Goal: Task Accomplishment & Management: Complete application form

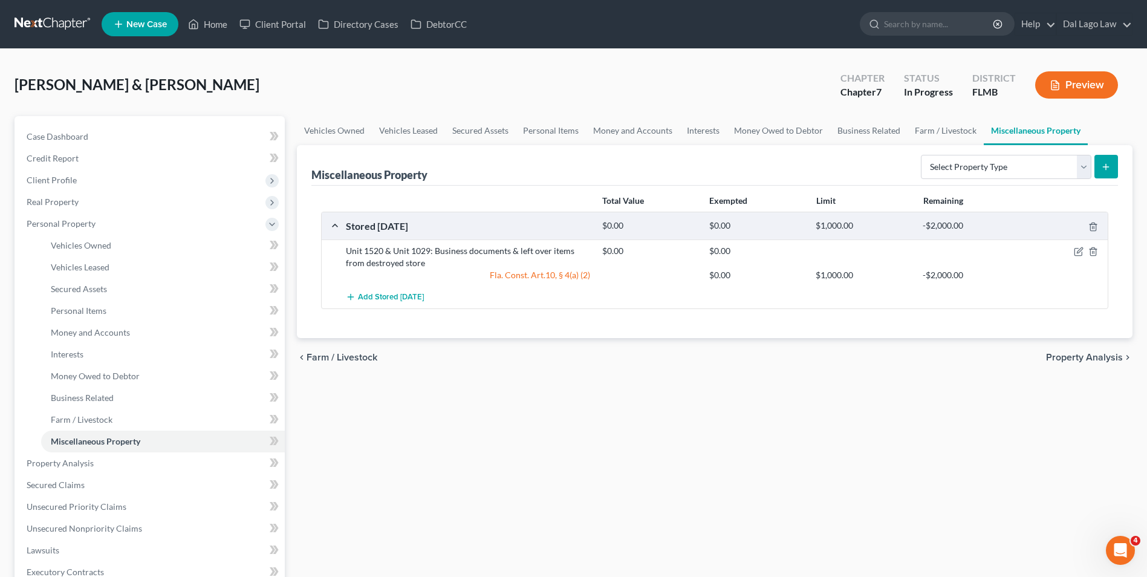
click at [221, 12] on ul "New Case Home Client Portal Directory Cases DebtorCC - No Result - See all resu…" at bounding box center [617, 23] width 1031 height 31
click at [210, 28] on link "Home" at bounding box center [207, 24] width 51 height 22
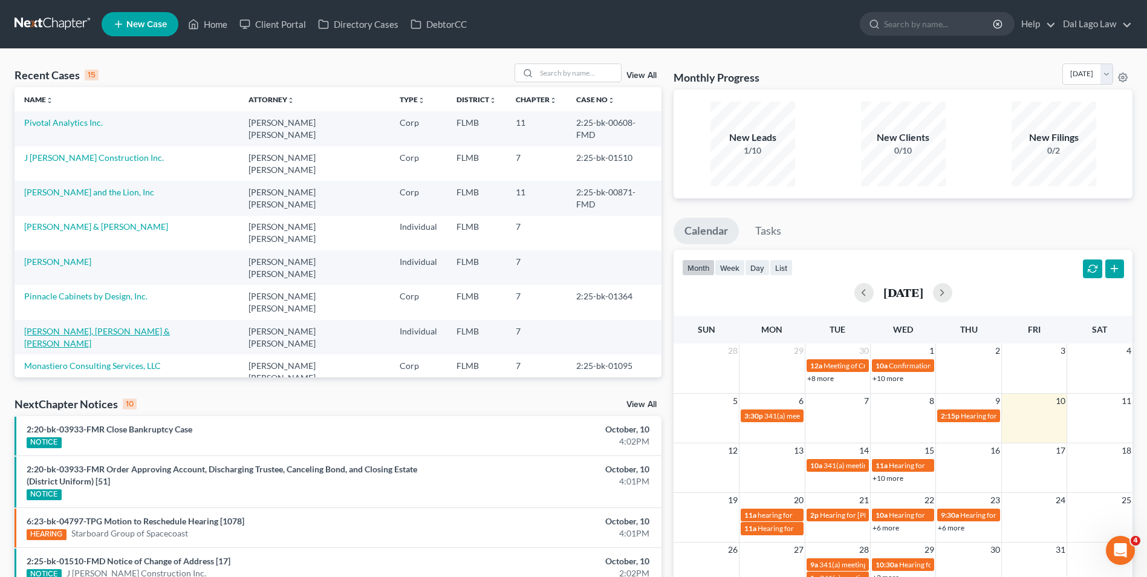
click at [80, 326] on link "[PERSON_NAME], [PERSON_NAME] & [PERSON_NAME]" at bounding box center [97, 337] width 146 height 22
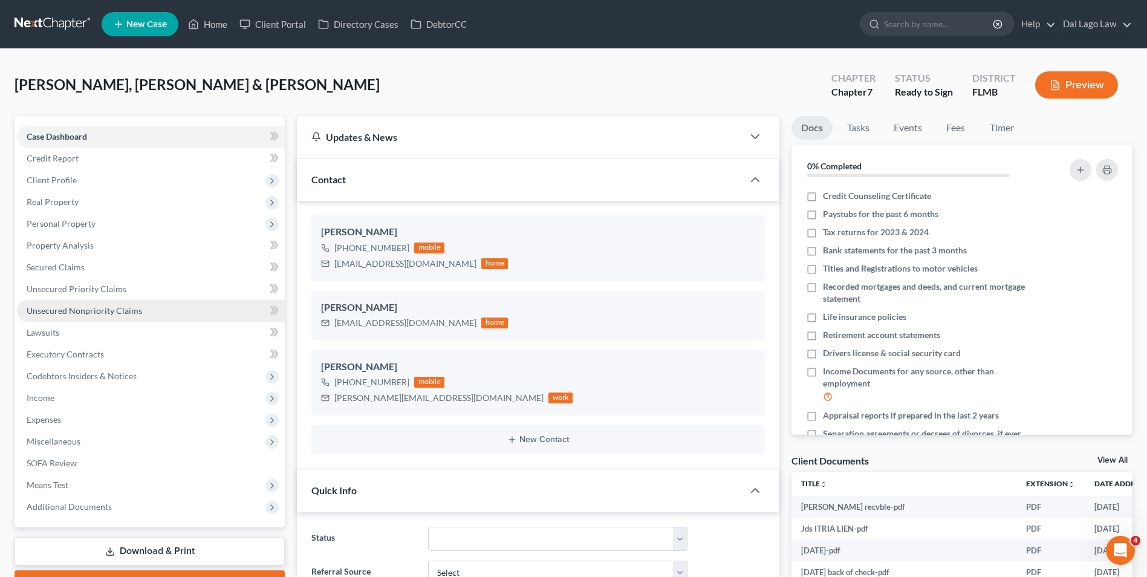
click at [96, 316] on link "Unsecured Nonpriority Claims" at bounding box center [151, 311] width 268 height 22
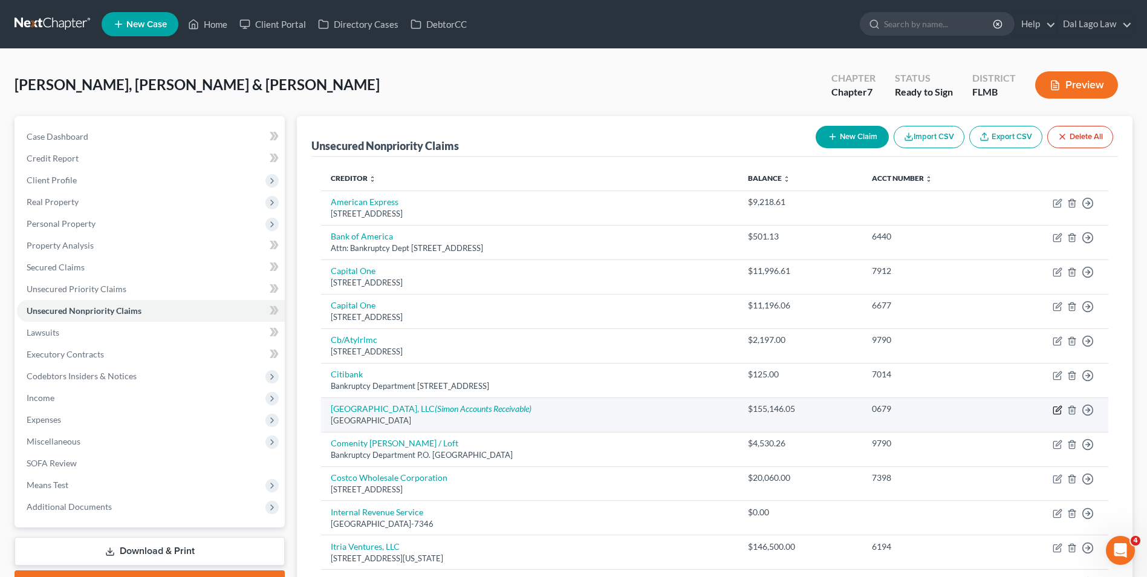
click at [1055, 409] on icon "button" at bounding box center [1058, 410] width 10 height 10
select select "39"
select select "14"
select select "3"
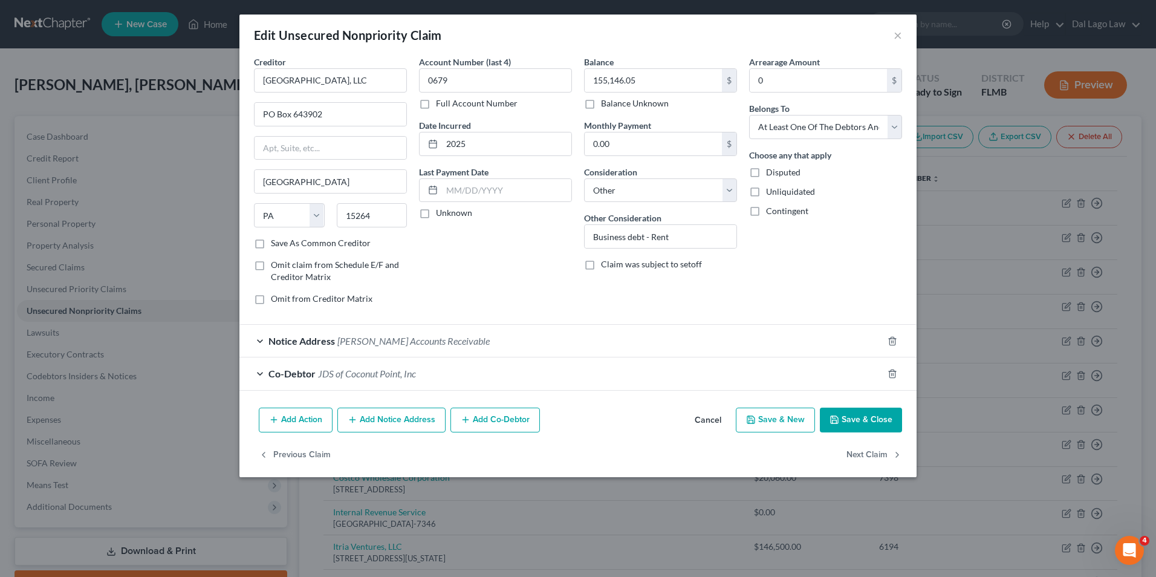
click at [766, 172] on label "Disputed" at bounding box center [783, 172] width 34 height 12
click at [771, 172] on input "Disputed" at bounding box center [775, 170] width 8 height 8
checkbox input "true"
click at [849, 423] on button "Save & Close" at bounding box center [861, 419] width 82 height 25
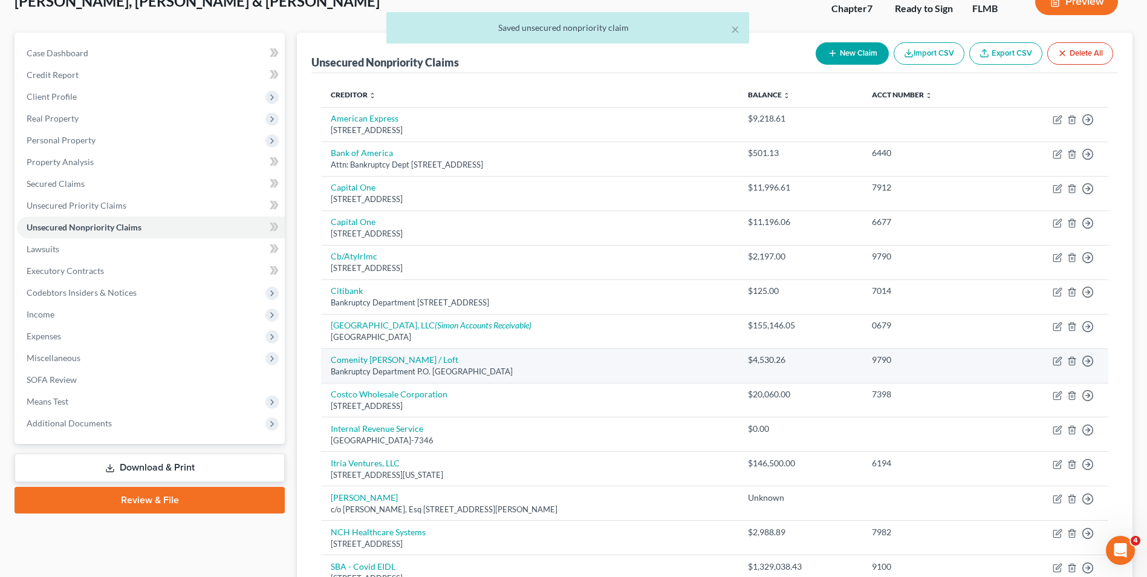
scroll to position [121, 0]
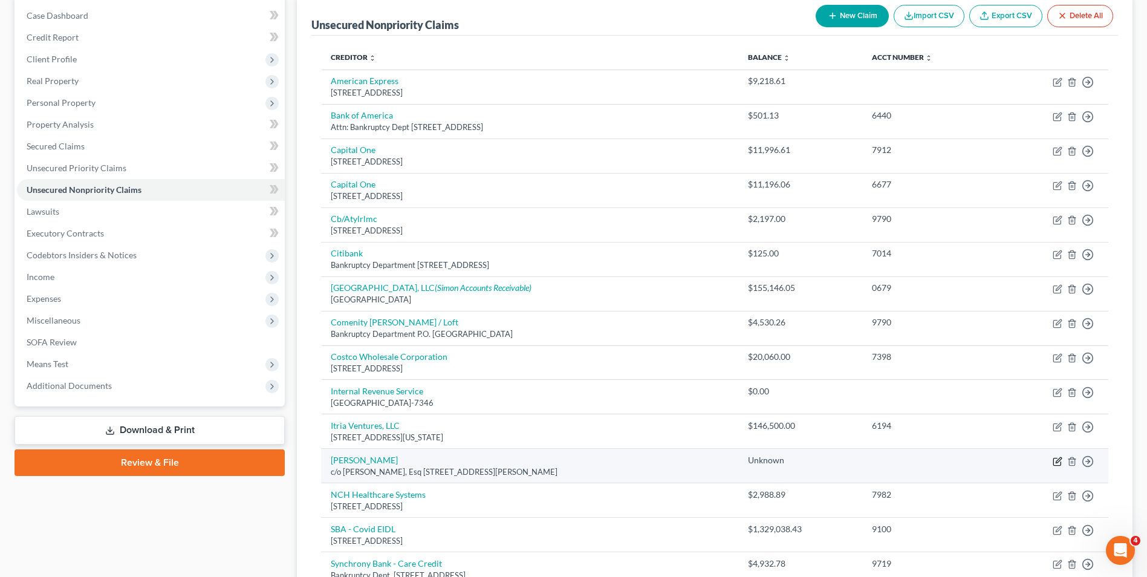
click at [1056, 460] on icon "button" at bounding box center [1058, 461] width 10 height 10
select select "9"
select select "14"
select select "3"
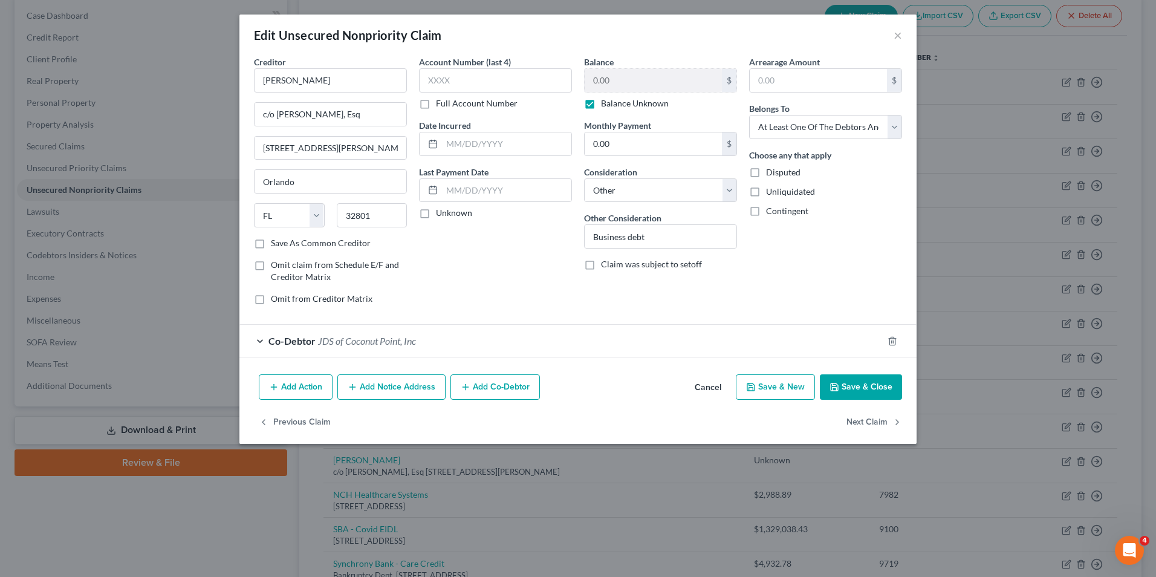
click at [766, 172] on label "Disputed" at bounding box center [783, 172] width 34 height 12
click at [771, 172] on input "Disputed" at bounding box center [775, 170] width 8 height 8
checkbox input "true"
click at [859, 395] on button "Save & Close" at bounding box center [861, 386] width 82 height 25
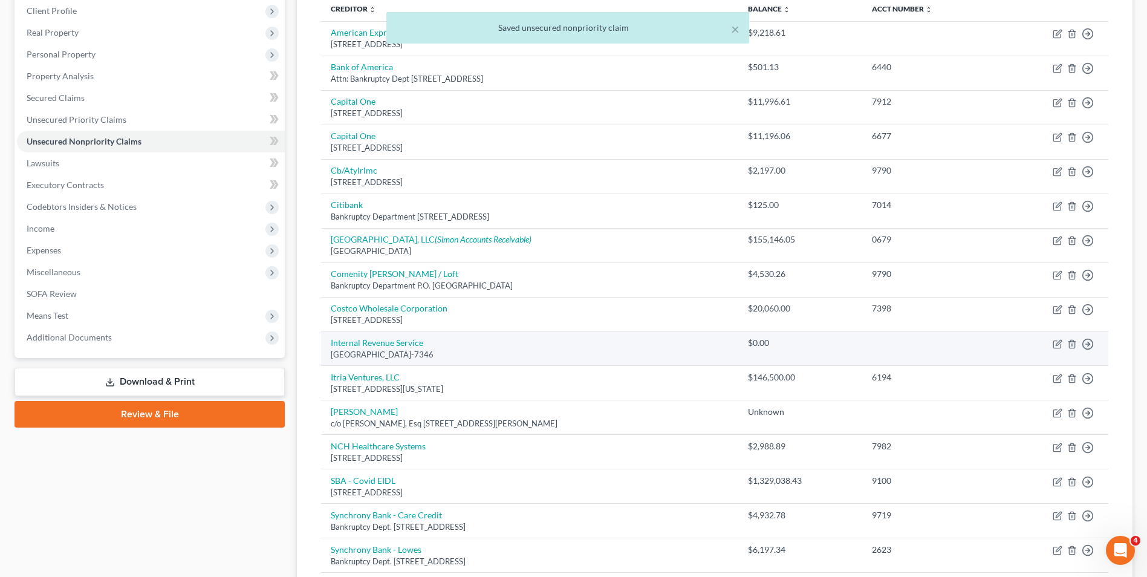
scroll to position [181, 0]
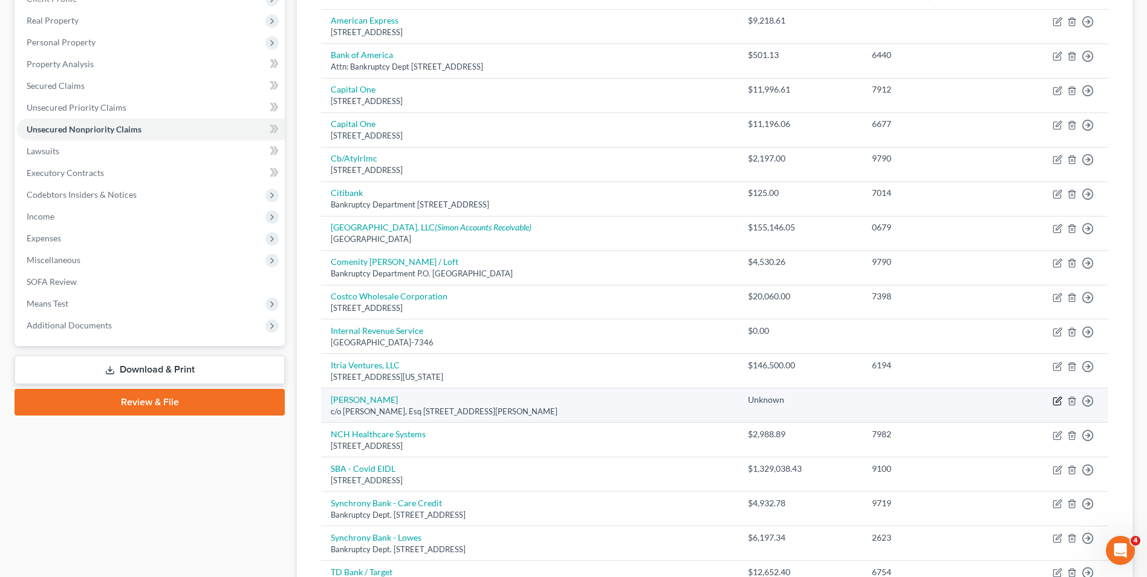
click at [1055, 401] on icon "button" at bounding box center [1058, 401] width 10 height 10
select select "9"
select select "14"
select select "3"
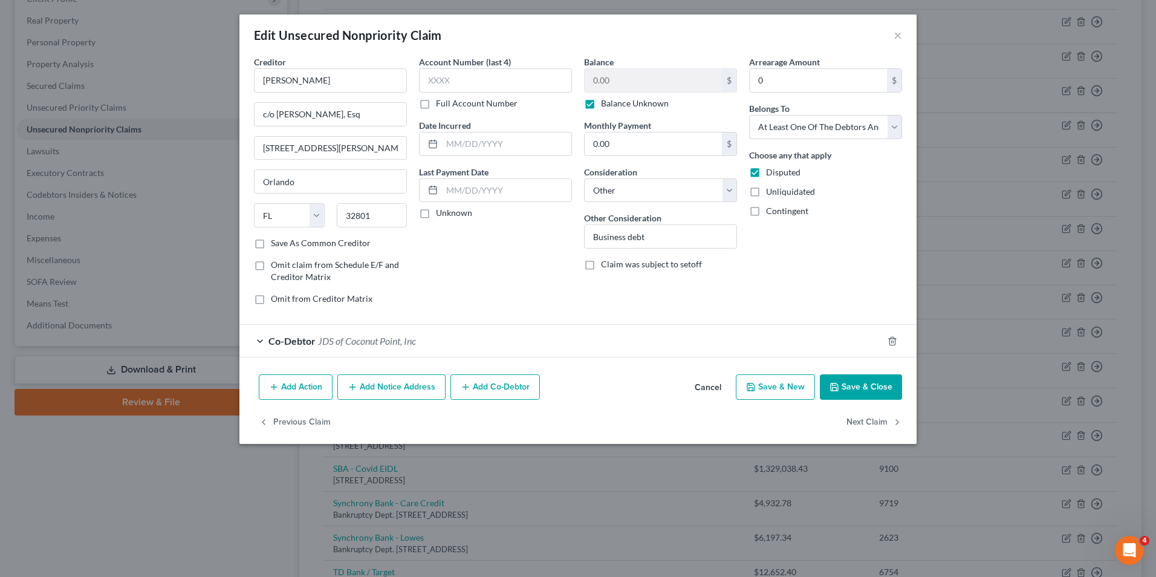
click at [766, 193] on label "Unliquidated" at bounding box center [790, 192] width 49 height 12
click at [771, 193] on input "Unliquidated" at bounding box center [775, 190] width 8 height 8
checkbox input "true"
click at [849, 386] on button "Save & Close" at bounding box center [861, 386] width 82 height 25
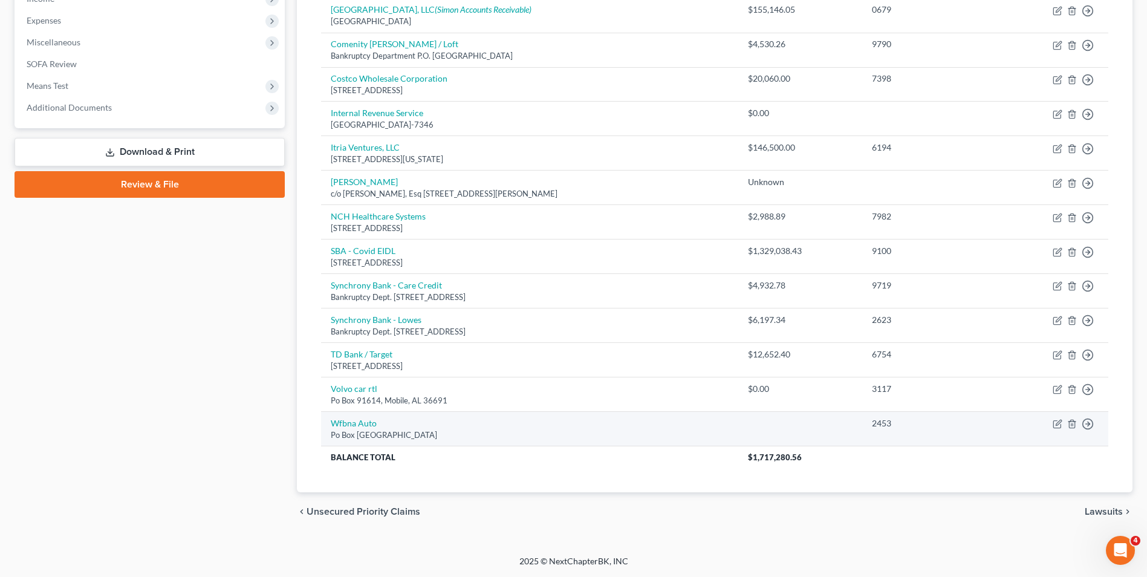
scroll to position [395, 0]
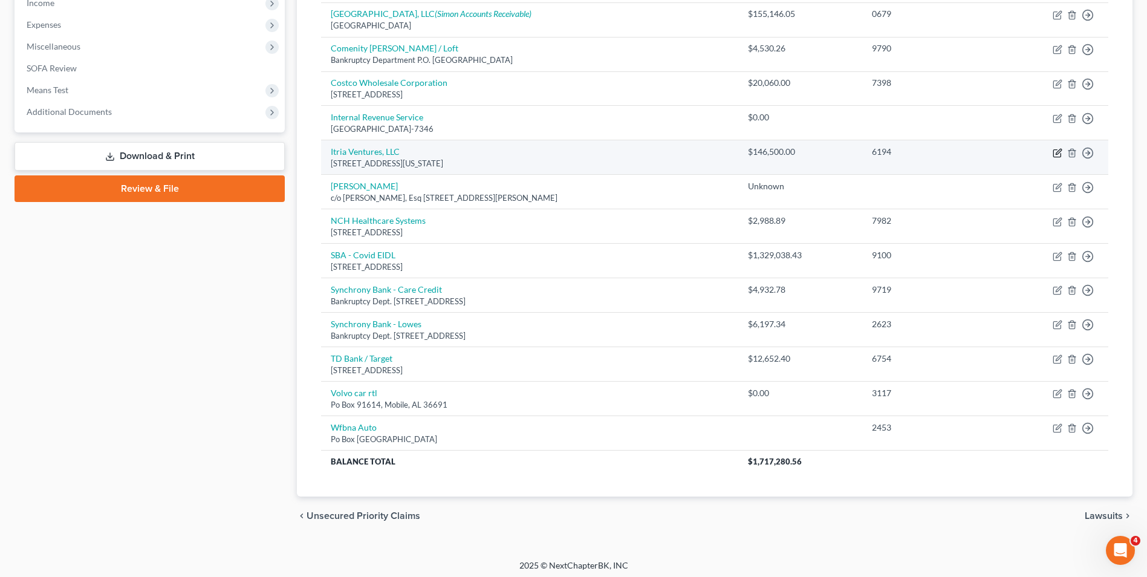
click at [1056, 149] on icon "button" at bounding box center [1056, 152] width 7 height 7
select select "35"
select select "14"
select select "3"
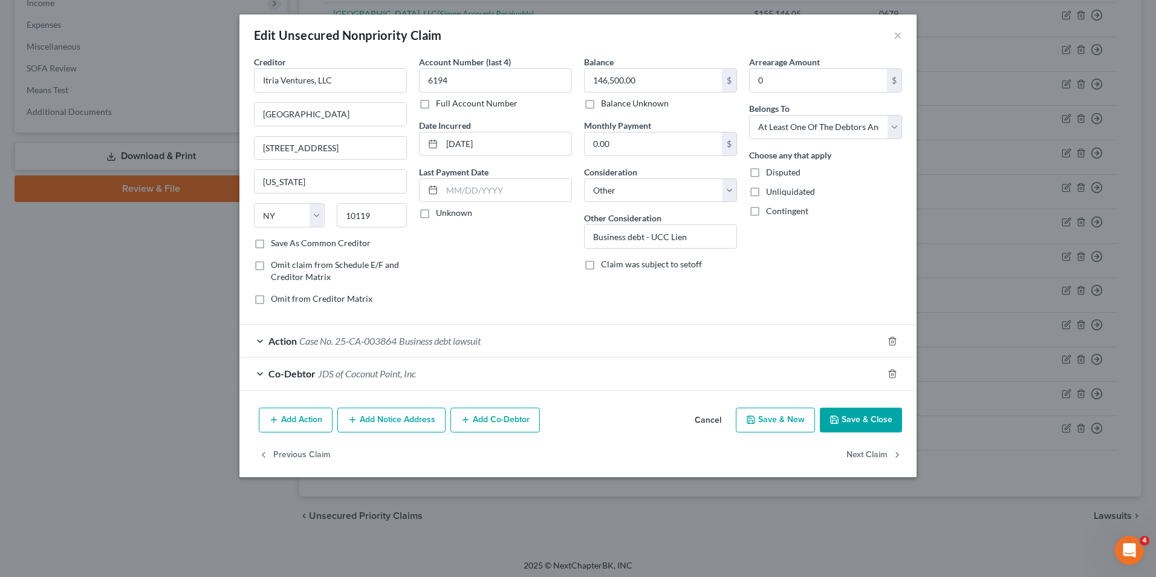
click at [766, 174] on label "Disputed" at bounding box center [783, 172] width 34 height 12
click at [771, 174] on input "Disputed" at bounding box center [775, 170] width 8 height 8
checkbox input "true"
click at [854, 417] on button "Save & Close" at bounding box center [861, 419] width 82 height 25
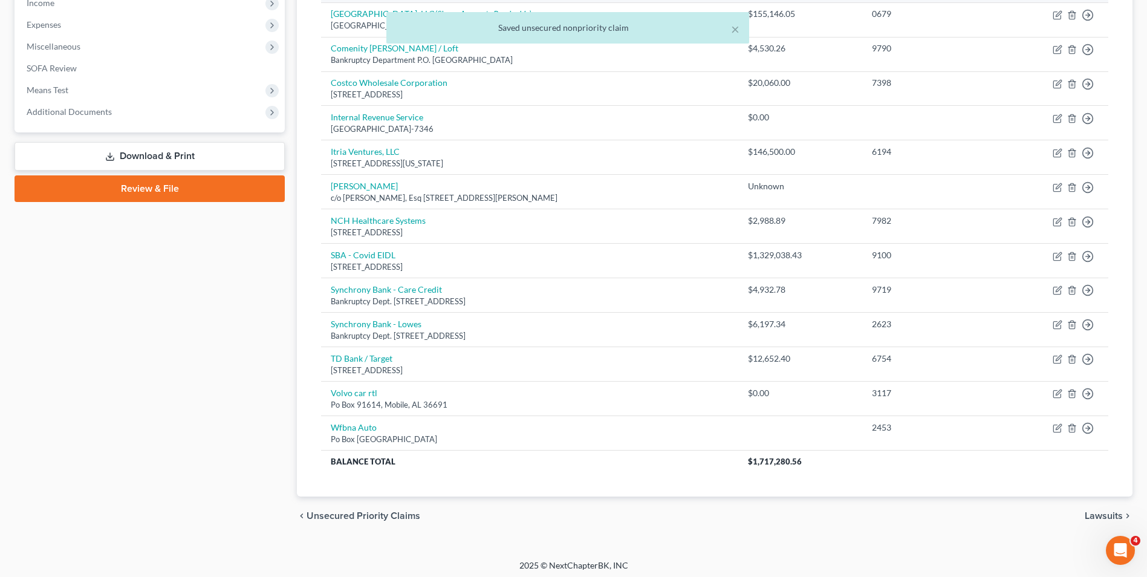
scroll to position [394, 0]
